Goal: Navigation & Orientation: Find specific page/section

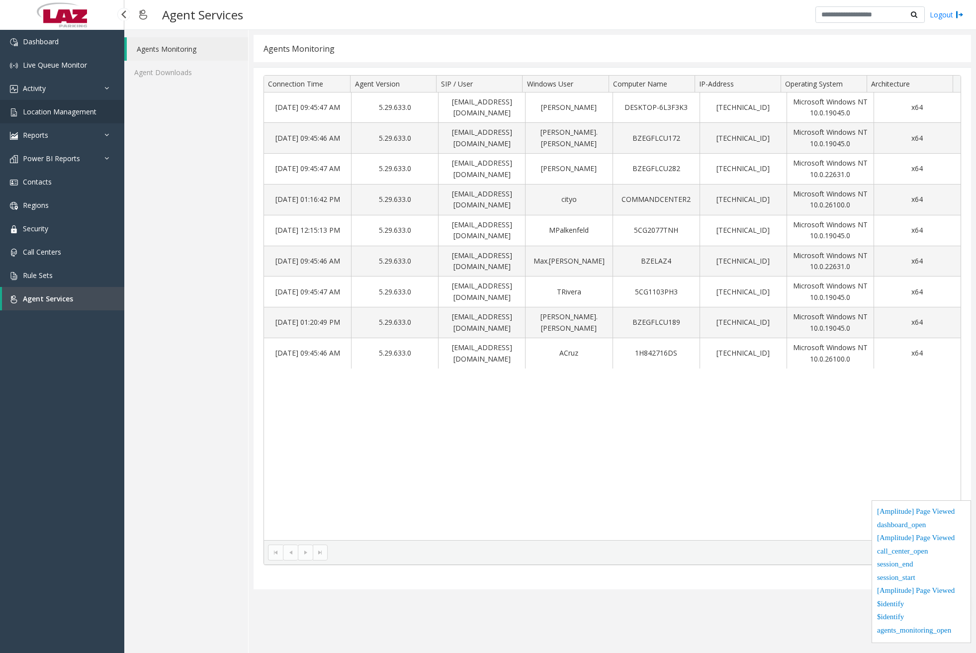
click at [91, 111] on span "Location Management" at bounding box center [60, 111] width 74 height 9
click at [94, 92] on link "Activity" at bounding box center [62, 88] width 124 height 23
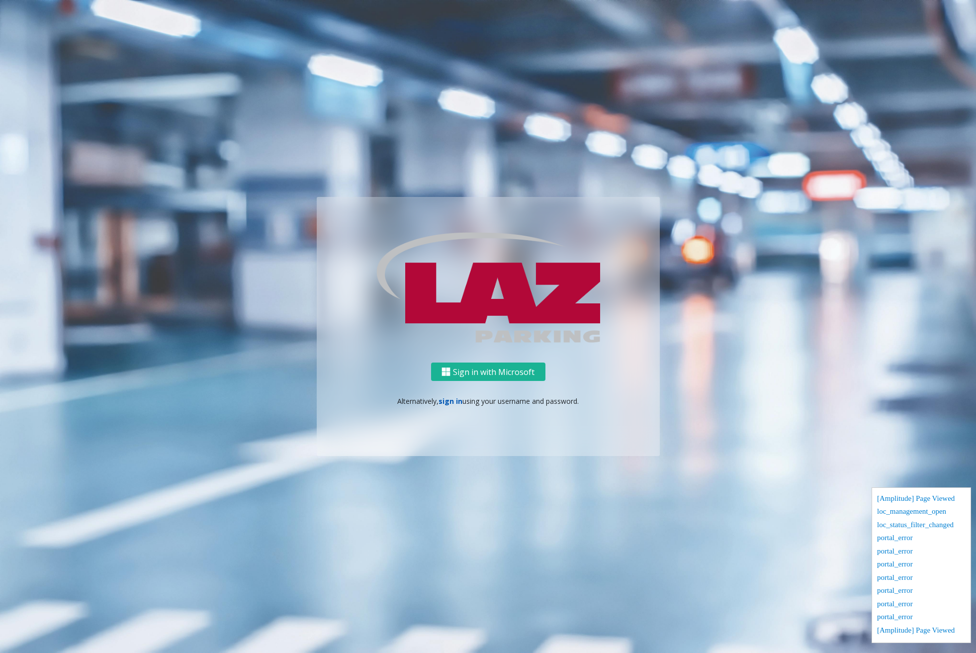
click at [451, 401] on link "sign in" at bounding box center [450, 400] width 24 height 9
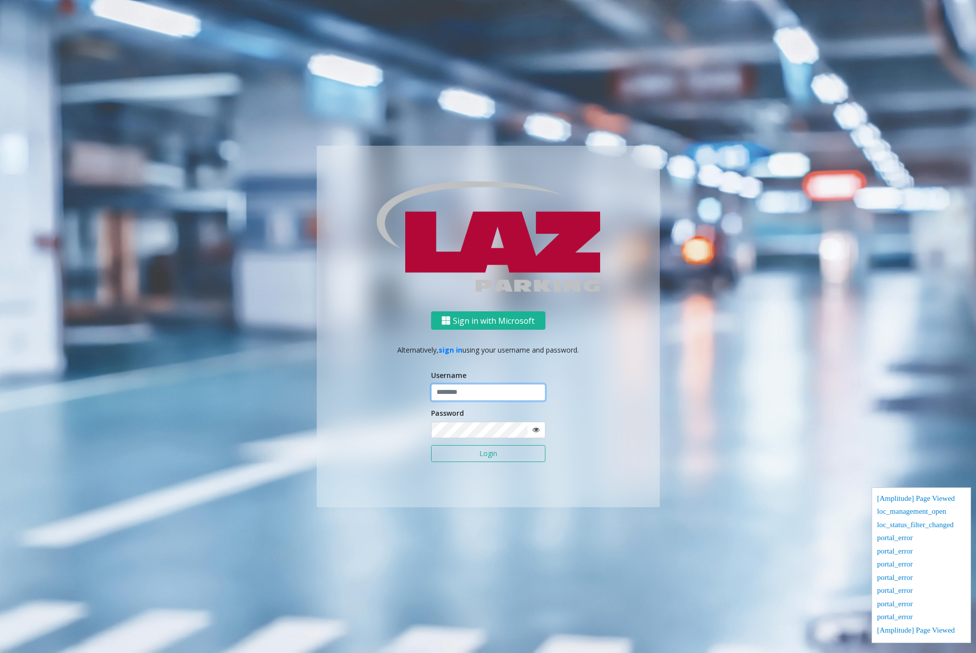
click at [459, 393] on input "text" at bounding box center [488, 392] width 114 height 17
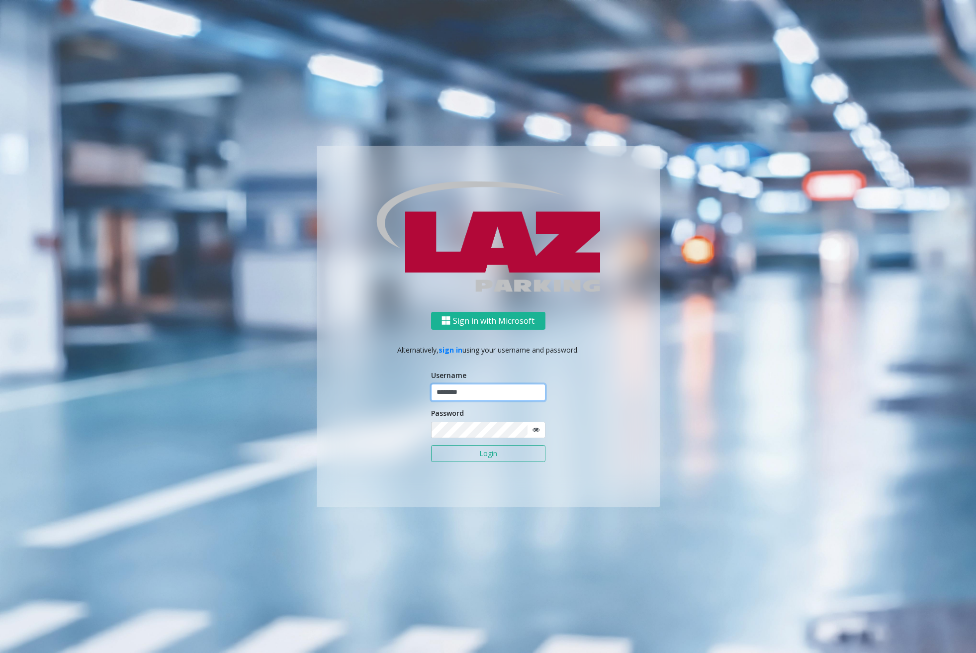
type input "********"
click at [479, 458] on button "Login" at bounding box center [488, 453] width 114 height 17
